Goal: Task Accomplishment & Management: Manage account settings

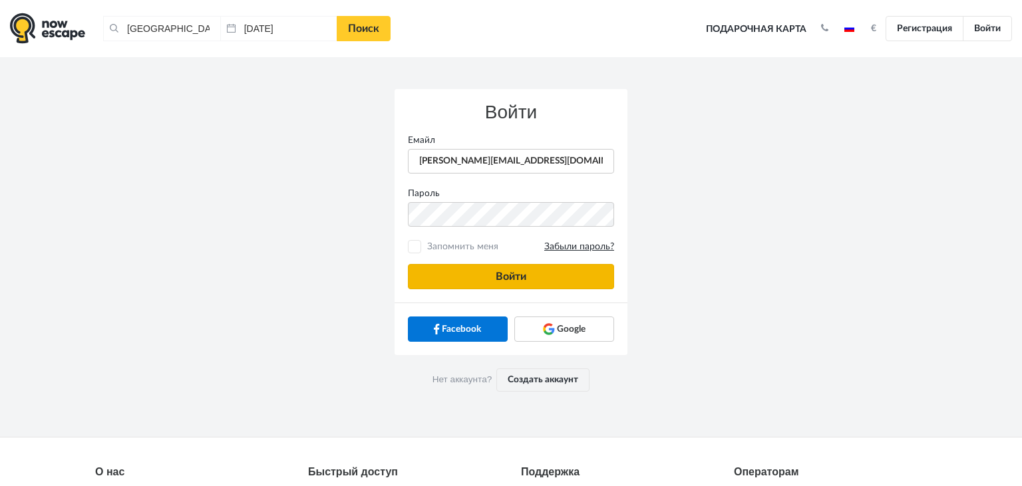
type input "[PERSON_NAME][EMAIL_ADDRESS][DOMAIN_NAME]"
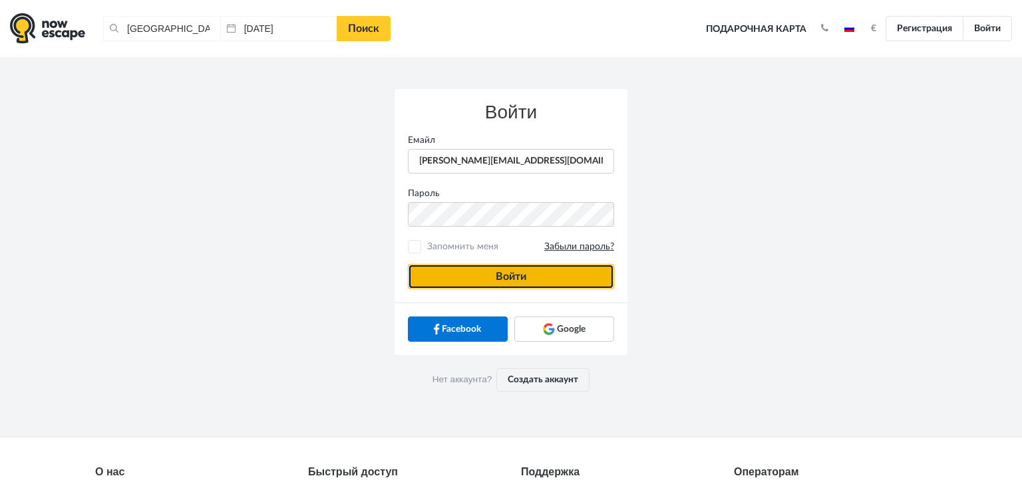
click at [479, 276] on button "Войти" at bounding box center [511, 276] width 206 height 25
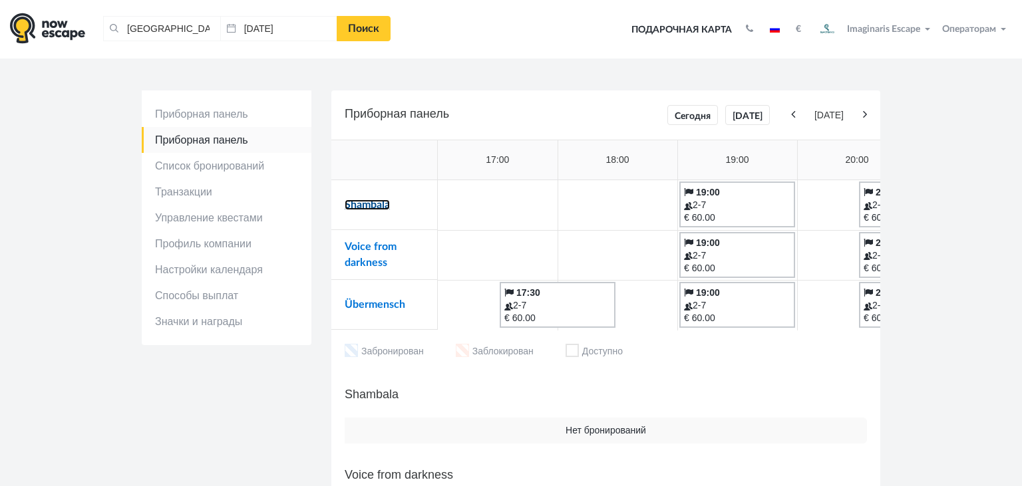
click at [373, 201] on link "Shambala" at bounding box center [367, 205] width 45 height 11
click at [351, 244] on link "Voice from darkness" at bounding box center [371, 255] width 52 height 27
click at [369, 306] on link "Übermensch" at bounding box center [375, 304] width 61 height 11
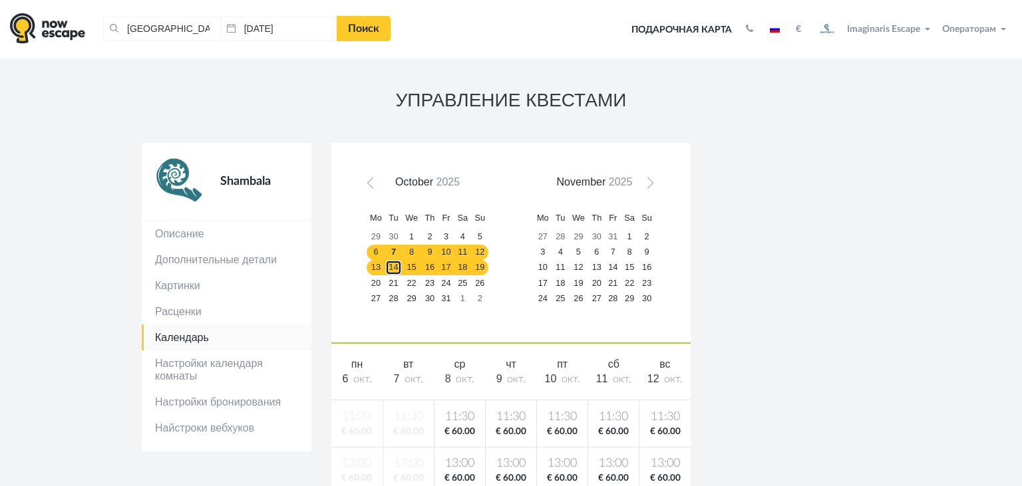
click at [401, 266] on link "14" at bounding box center [393, 267] width 17 height 15
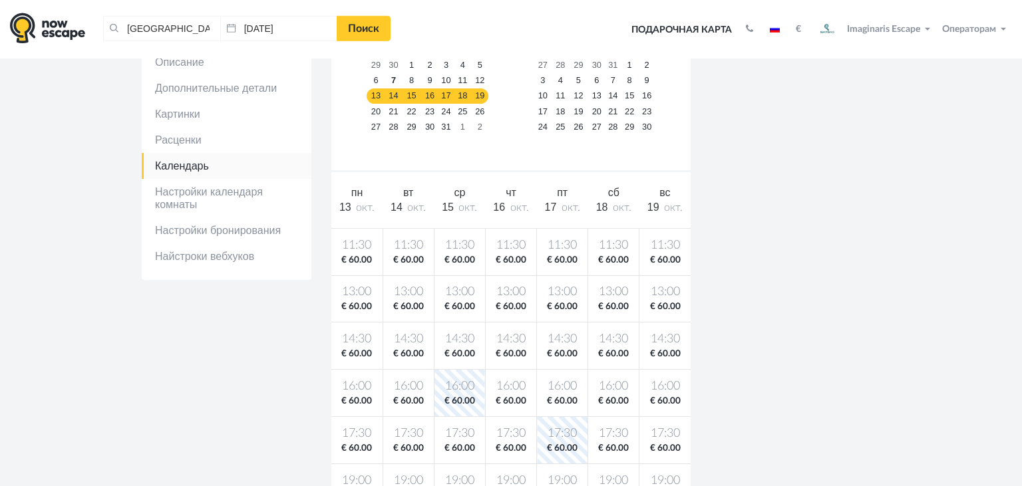
scroll to position [182, 0]
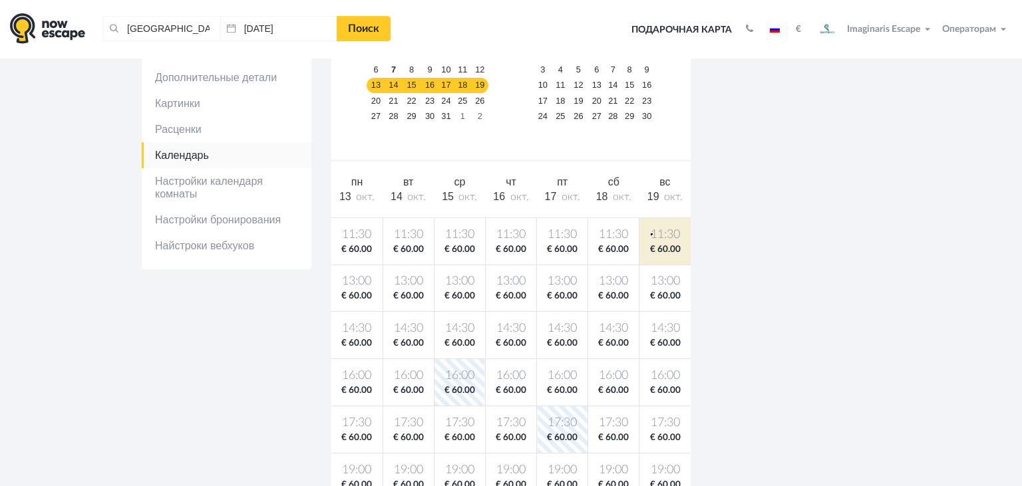
click at [651, 234] on span "11:30" at bounding box center [665, 235] width 46 height 17
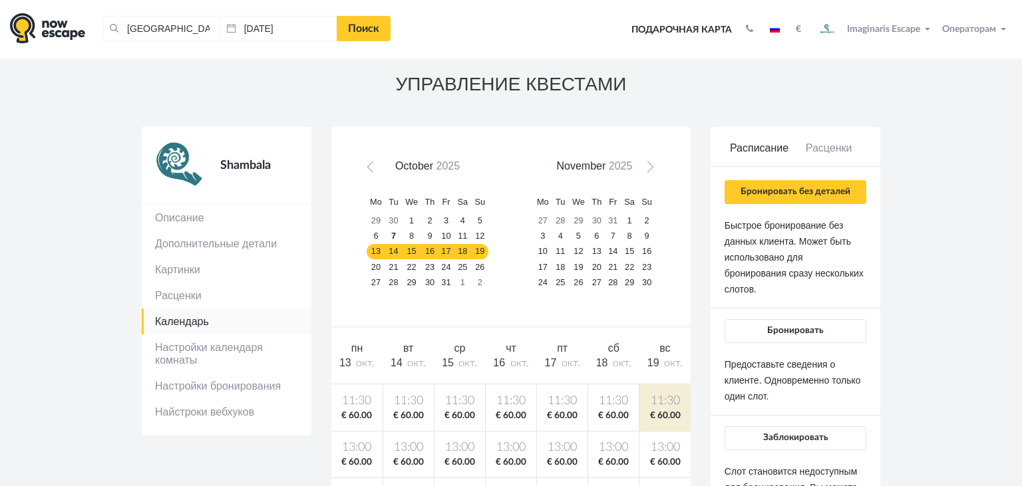
scroll to position [13, 0]
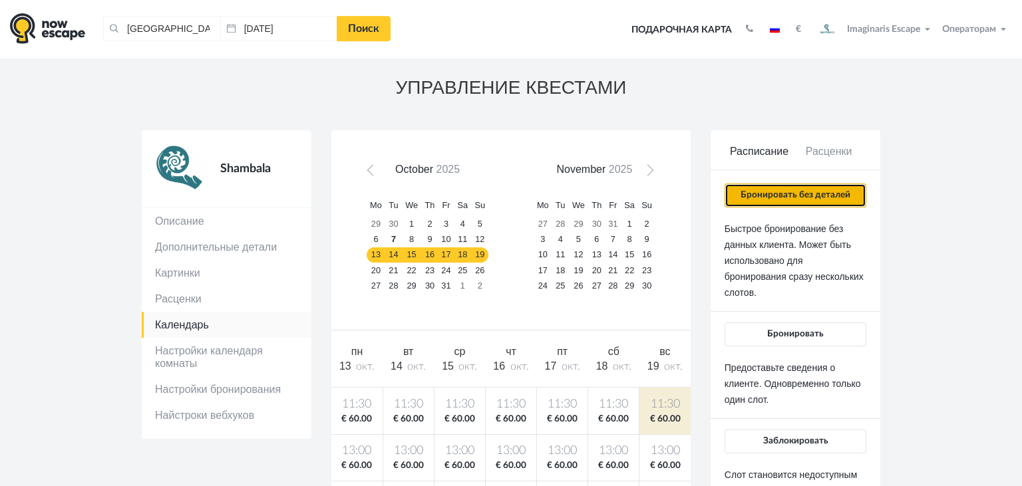
click at [771, 202] on button "Бронировать без деталей" at bounding box center [796, 196] width 142 height 24
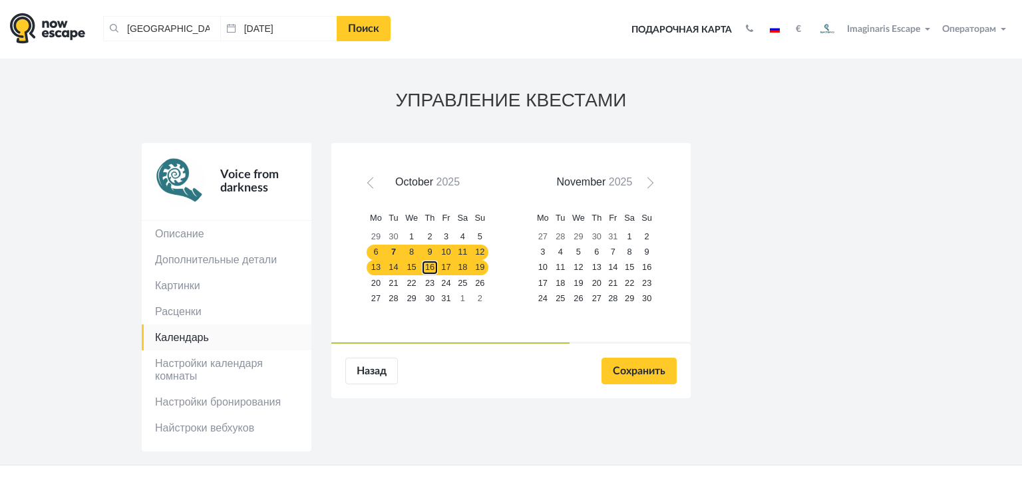
click at [431, 268] on link "16" at bounding box center [429, 267] width 17 height 15
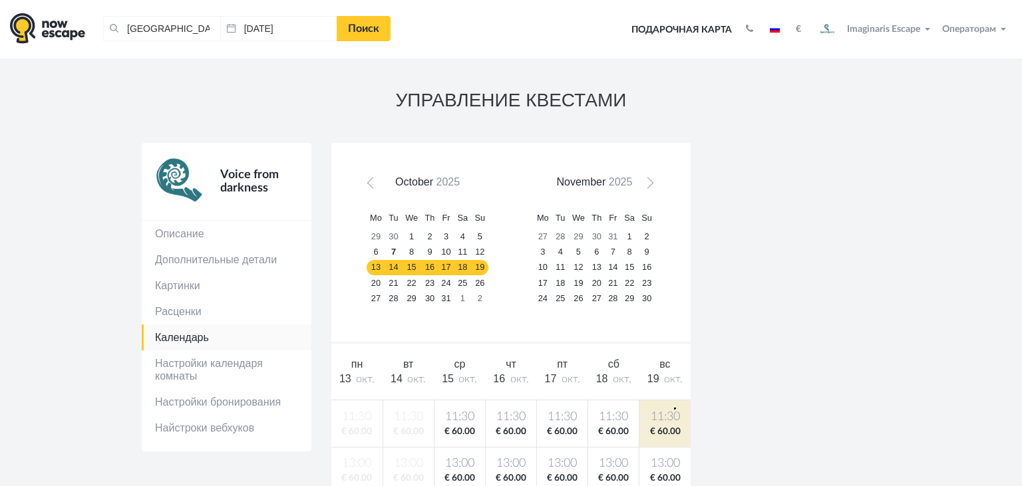
click at [674, 408] on td "11:30 € 60.00" at bounding box center [664, 423] width 51 height 47
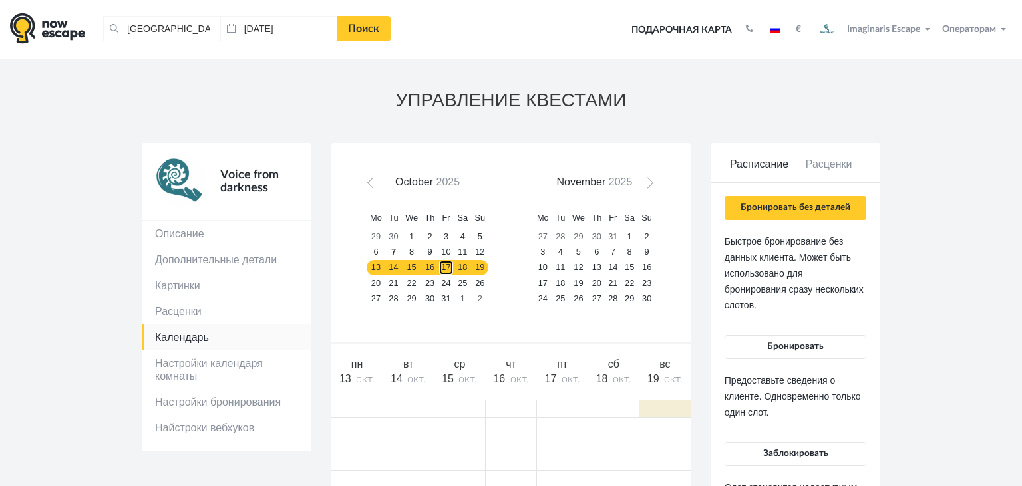
click at [443, 273] on link "17" at bounding box center [447, 267] width 16 height 15
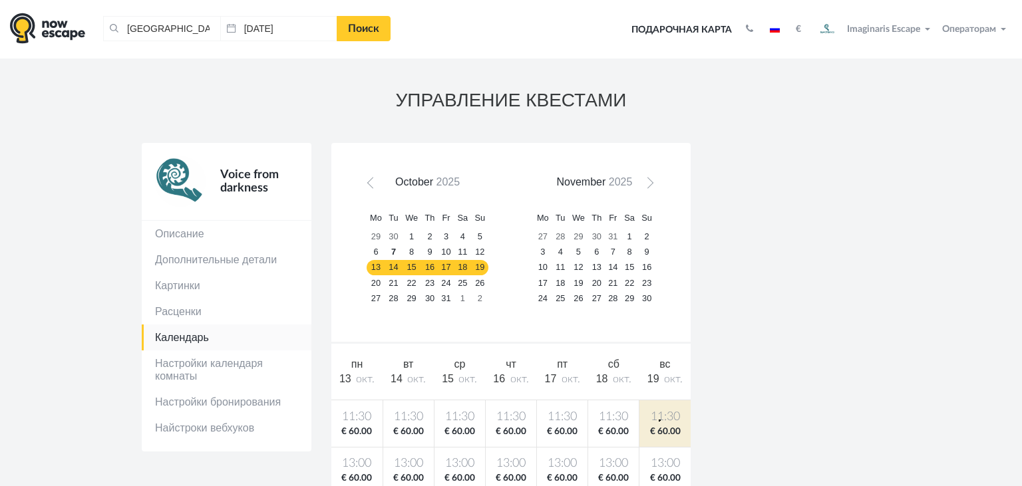
click at [659, 420] on span "11:30" at bounding box center [665, 417] width 46 height 17
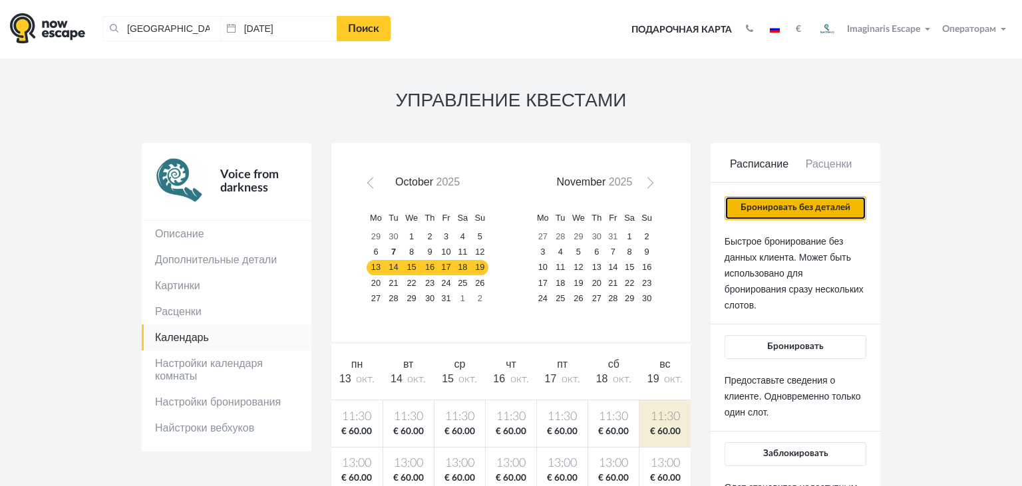
click at [777, 212] on button "Бронировать без деталей" at bounding box center [796, 208] width 142 height 24
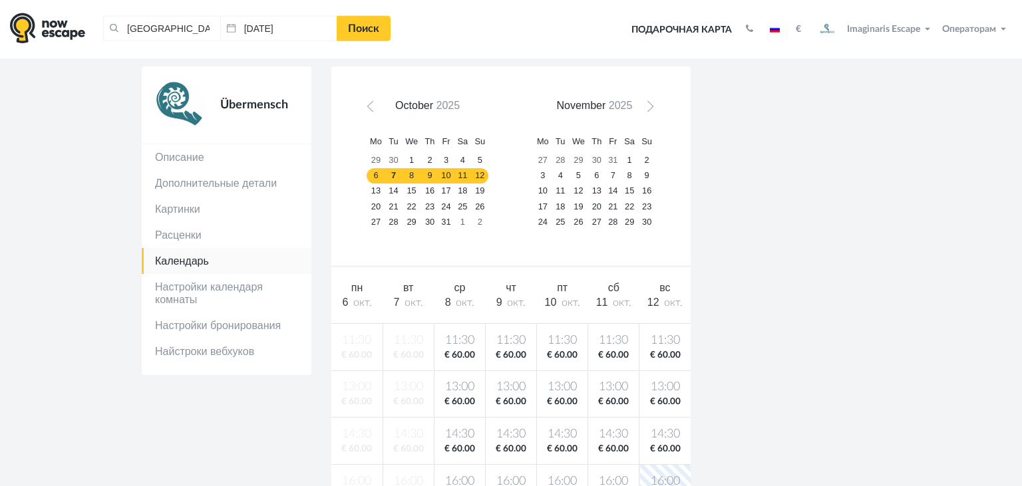
scroll to position [77, 0]
click at [602, 161] on link "30" at bounding box center [596, 159] width 17 height 15
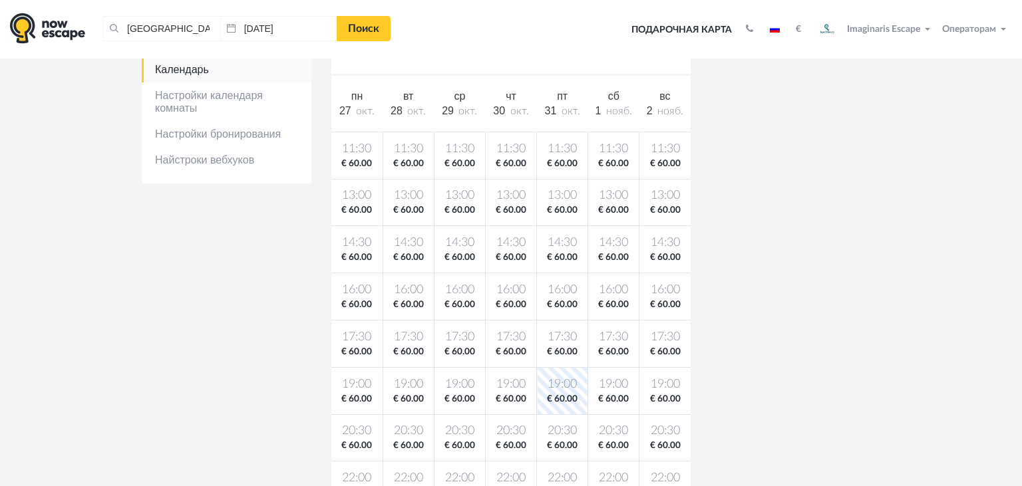
scroll to position [270, 0]
click at [593, 383] on span "19:00" at bounding box center [613, 383] width 45 height 17
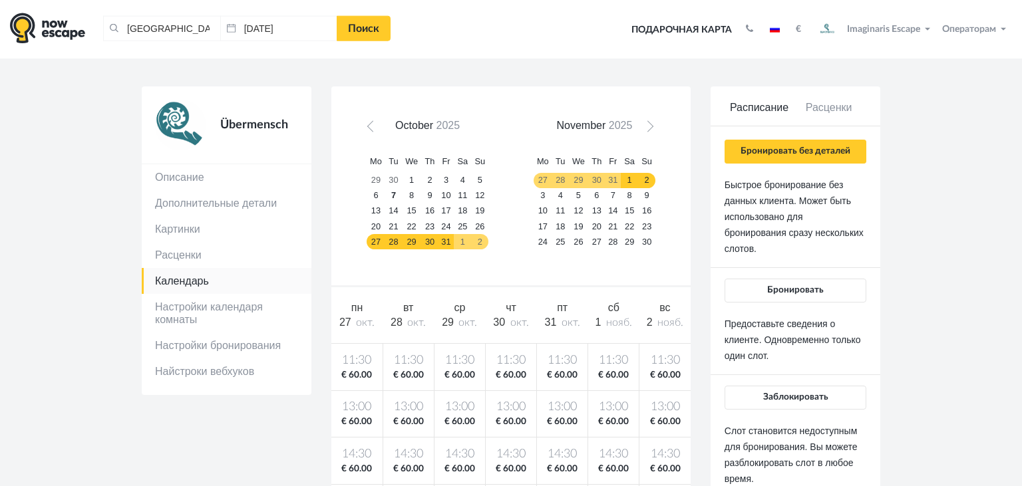
scroll to position [0, 0]
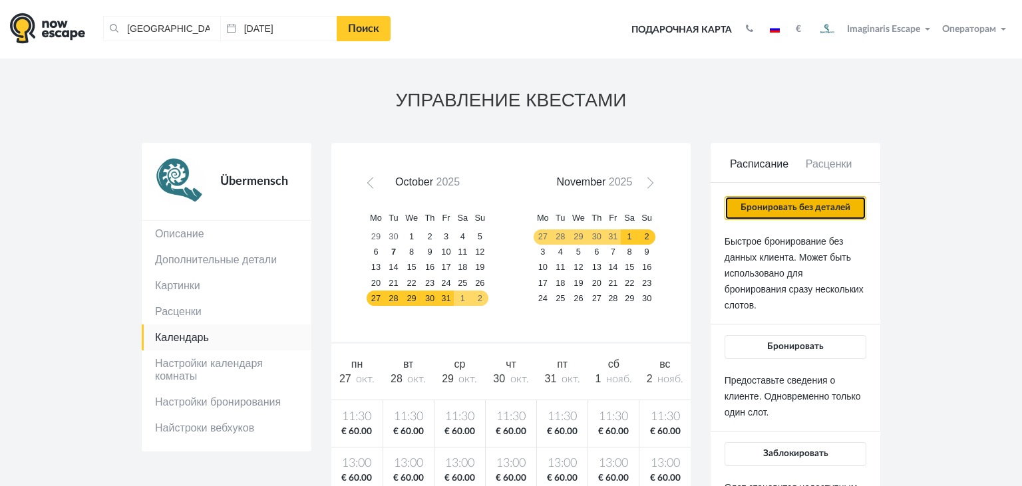
click at [747, 212] on button "Бронировать без деталей" at bounding box center [796, 208] width 142 height 24
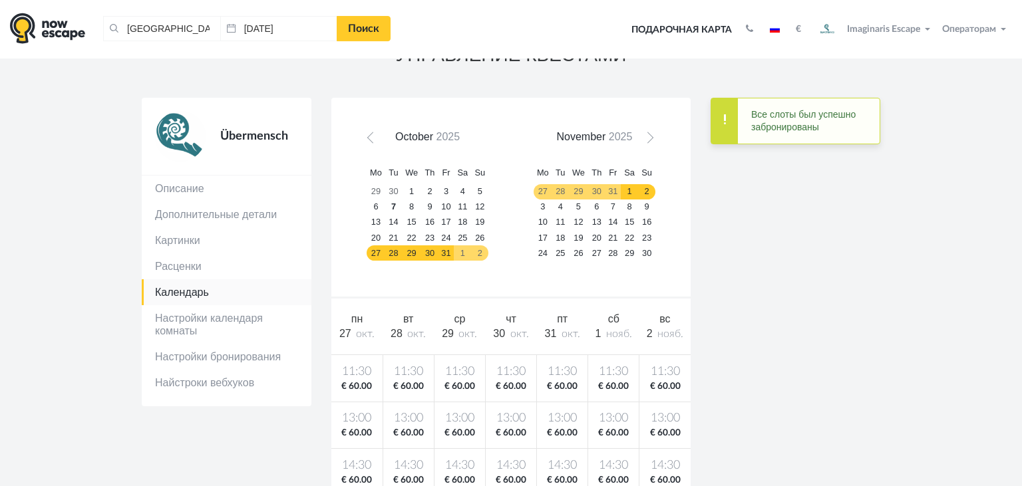
scroll to position [27, 0]
